Goal: Find specific page/section: Find specific page/section

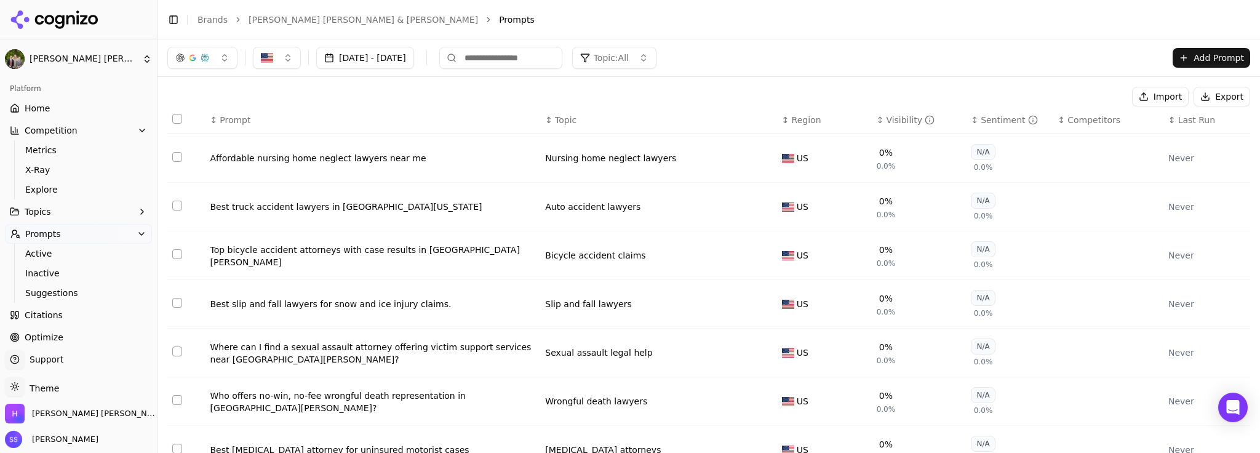
scroll to position [210, 0]
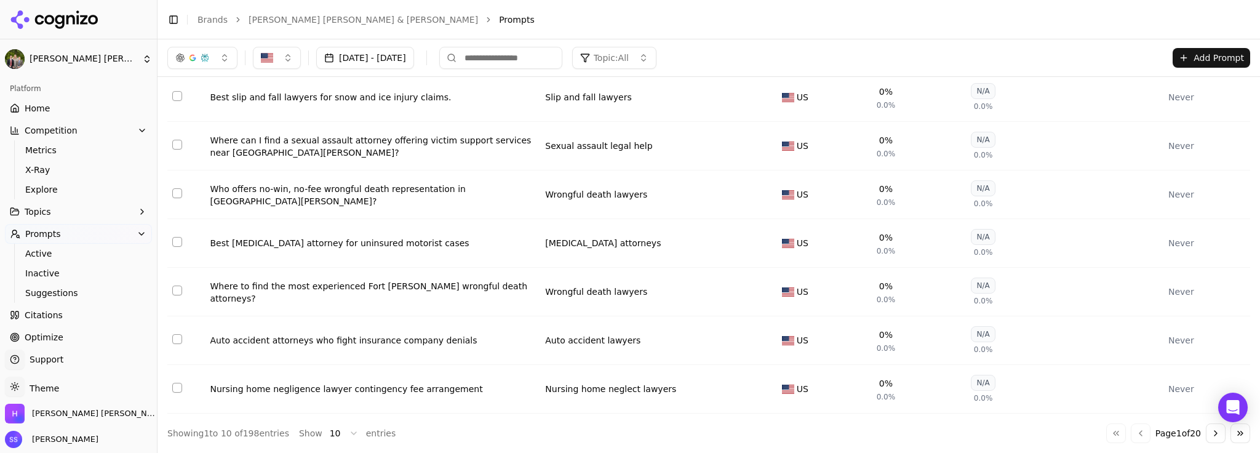
click at [42, 111] on span "Home" at bounding box center [37, 108] width 25 height 12
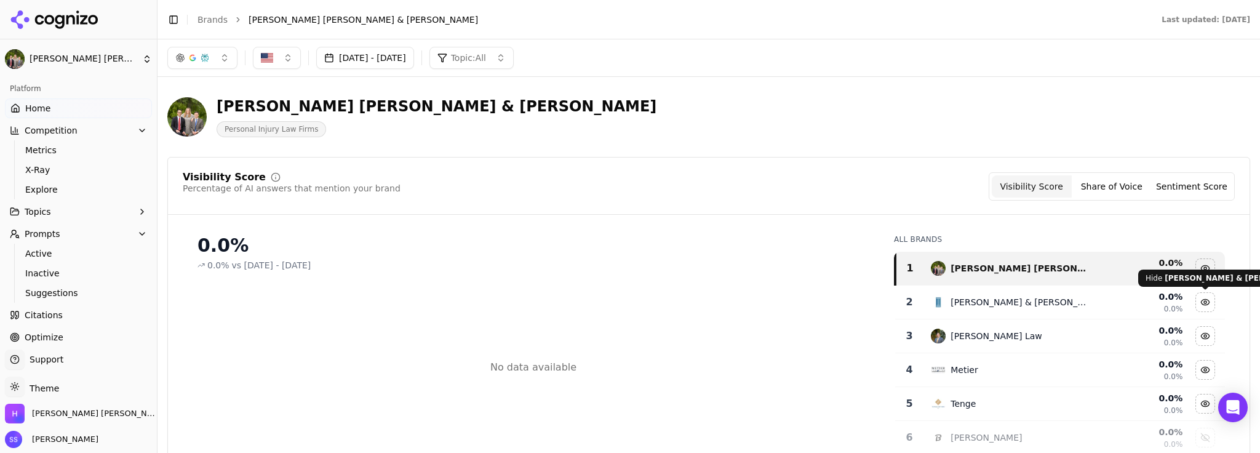
click at [1205, 306] on div "Hide bachus & schanker data" at bounding box center [1205, 302] width 18 height 18
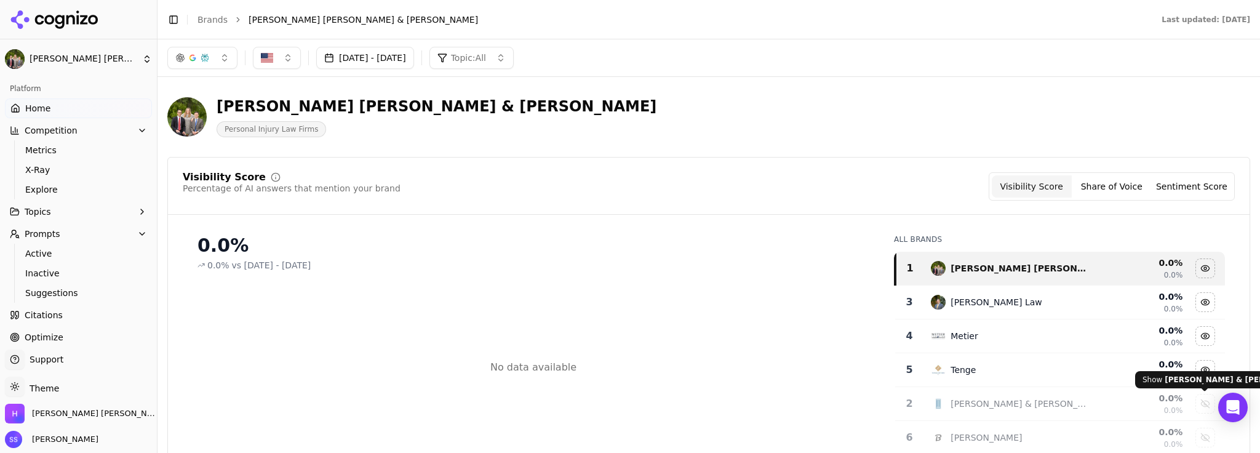
click at [1204, 401] on div "Show bachus & schanker data" at bounding box center [1205, 403] width 18 height 18
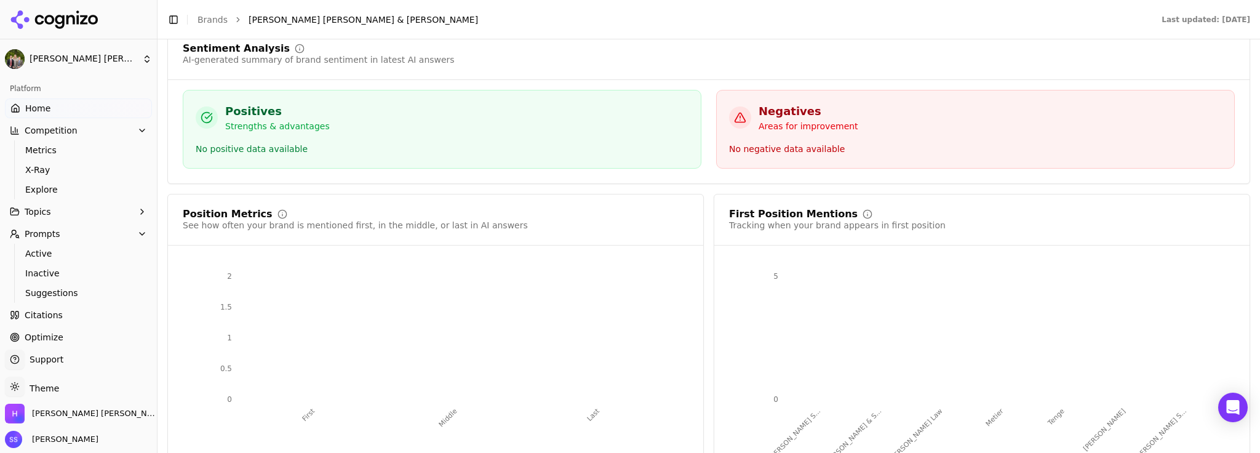
scroll to position [2009, 0]
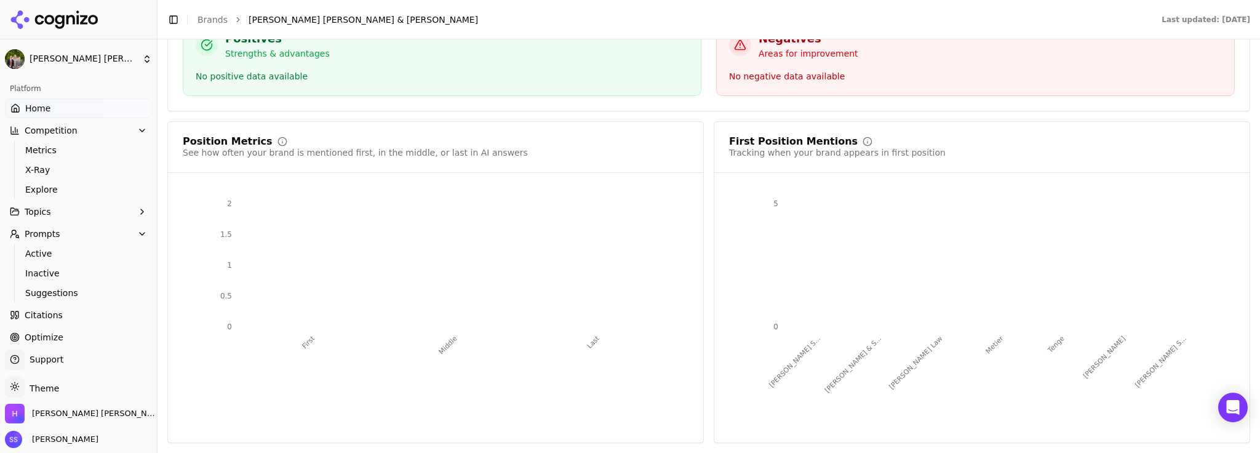
click at [43, 335] on span "Optimize" at bounding box center [44, 337] width 39 height 12
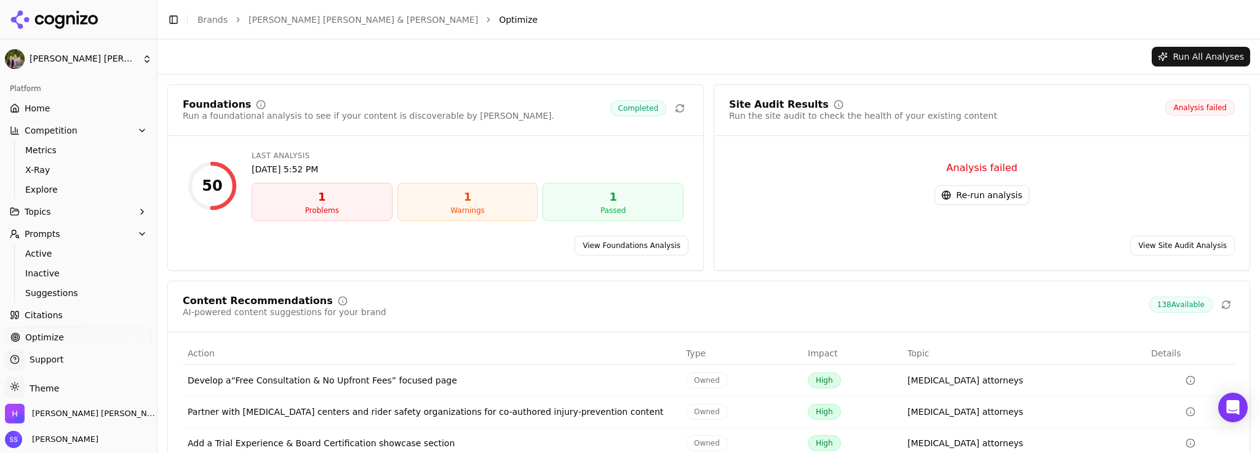
click at [48, 310] on span "Citations" at bounding box center [44, 315] width 38 height 12
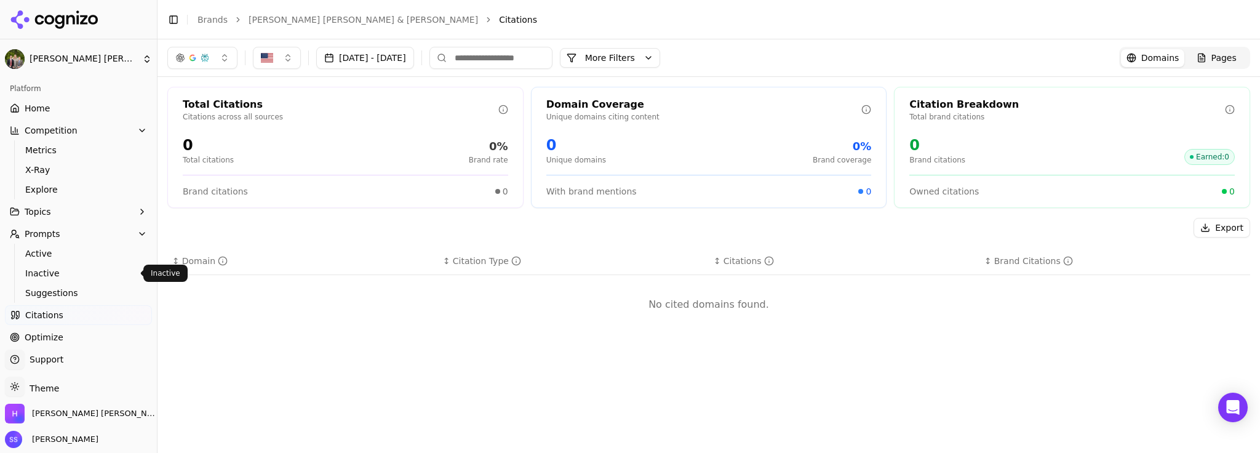
scroll to position [30, 0]
